Goal: Communication & Community: Answer question/provide support

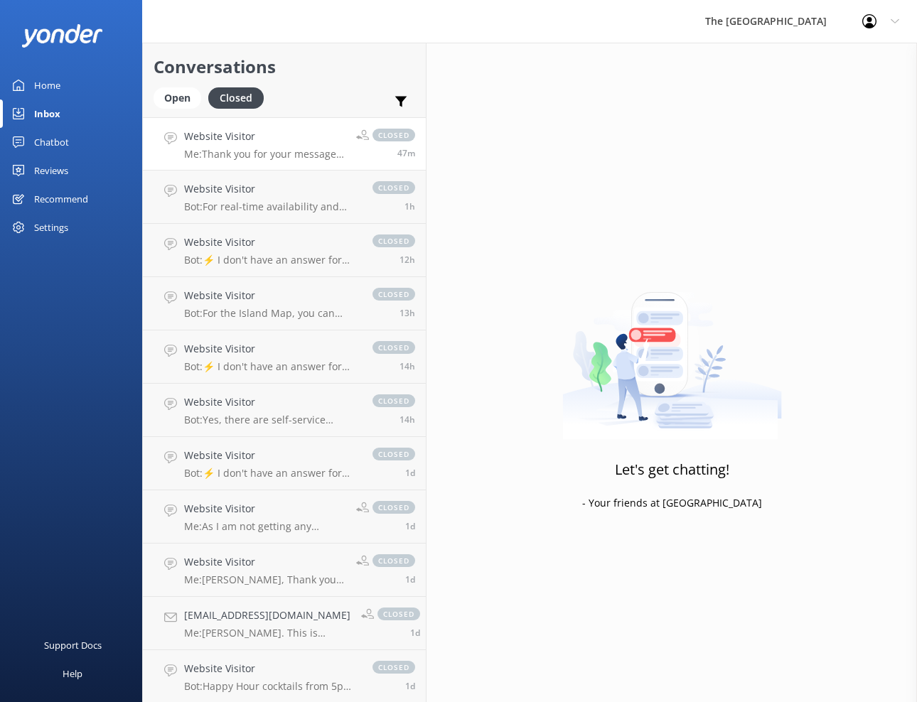
click at [234, 152] on p "Me: Thank you for your message after checking our booking engine via our websit…" at bounding box center [264, 154] width 161 height 13
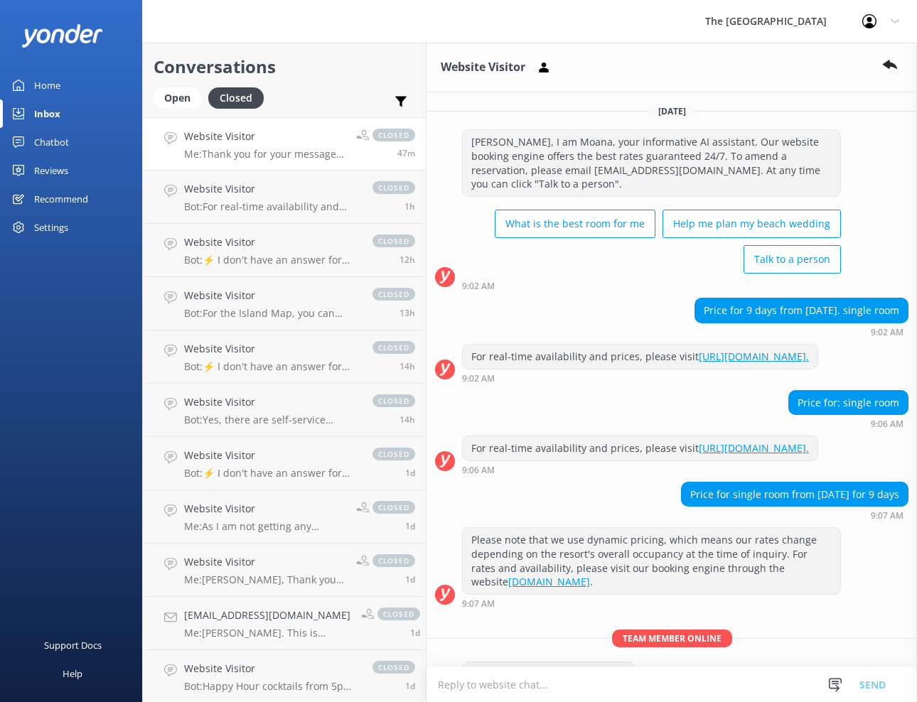
scroll to position [247, 0]
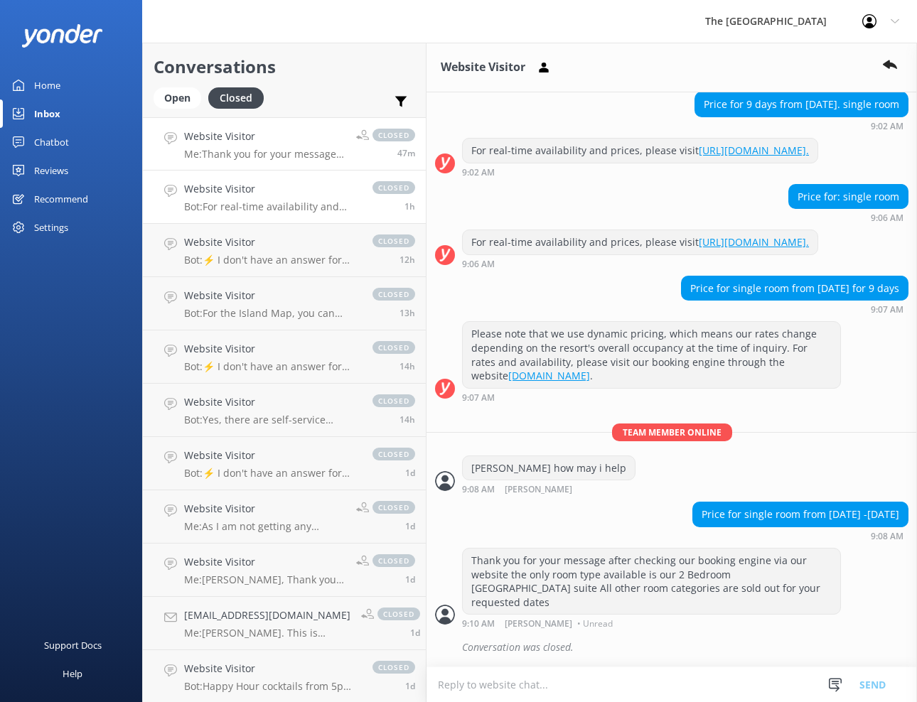
click at [225, 199] on div "Website Visitor Bot: For real-time availability and accommodation bookings, ple…" at bounding box center [271, 196] width 174 height 31
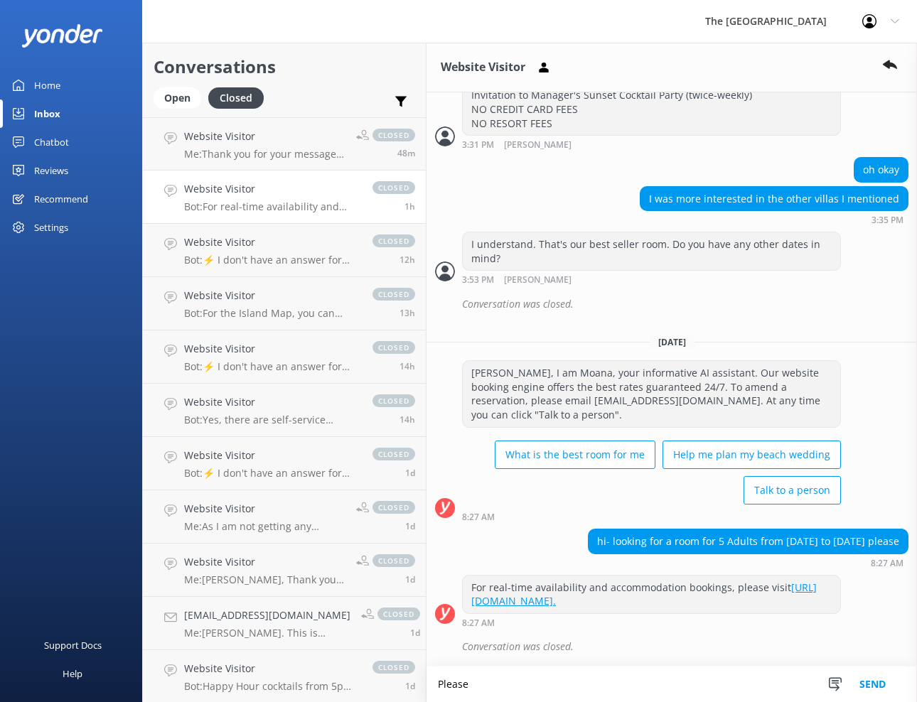
scroll to position [1491, 0]
type textarea "Please check your email we have responded to your query"
click at [863, 684] on button "Send" at bounding box center [872, 685] width 53 height 36
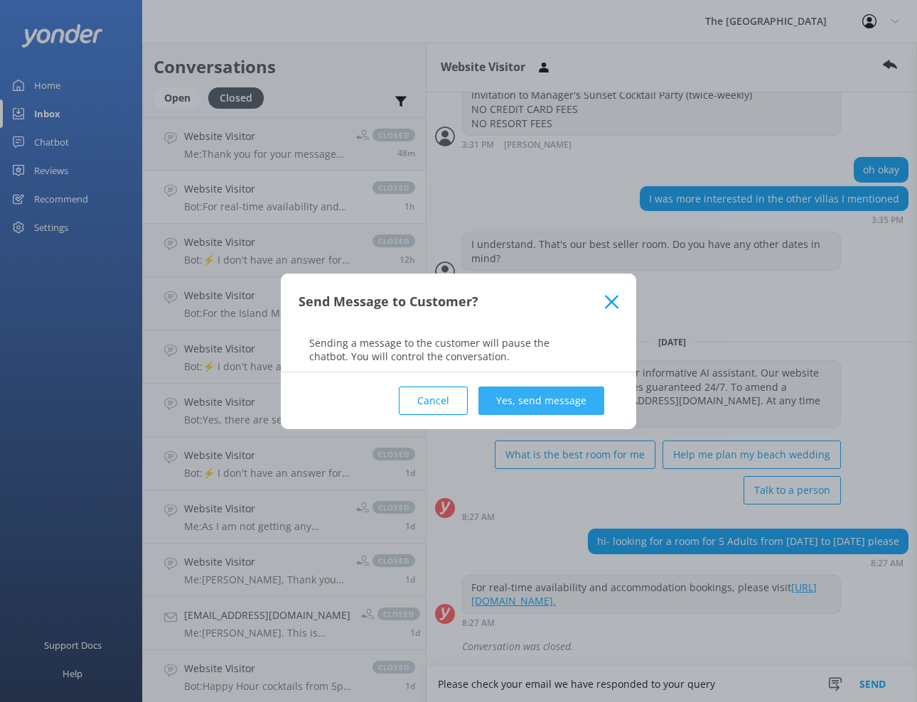
click at [529, 406] on button "Yes, send message" at bounding box center [541, 401] width 126 height 28
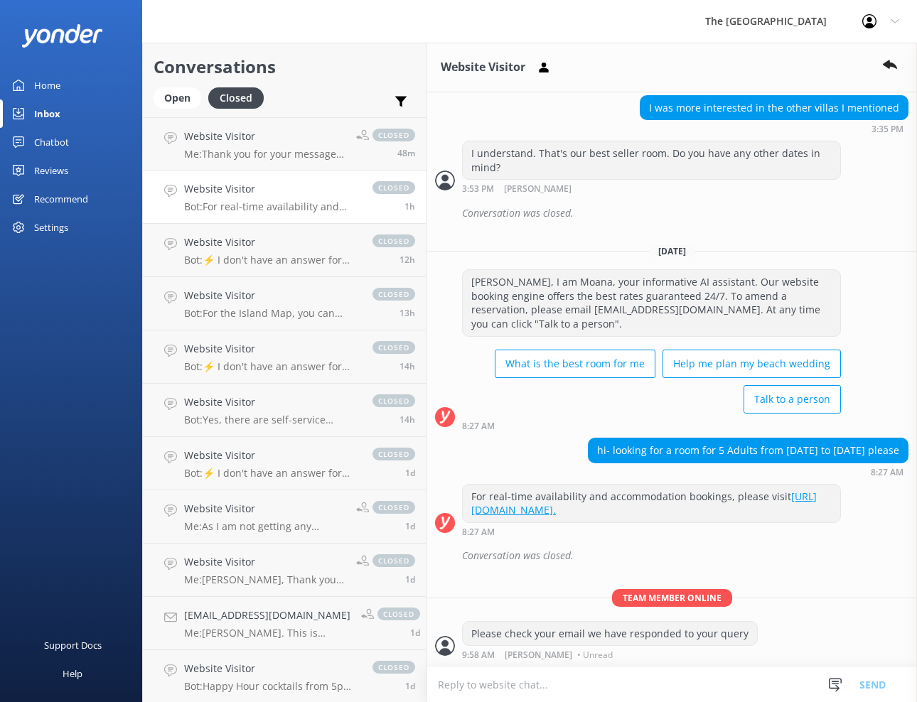
scroll to position [1583, 0]
click at [171, 102] on div "Open" at bounding box center [177, 97] width 48 height 21
